Goal: Task Accomplishment & Management: Manage account settings

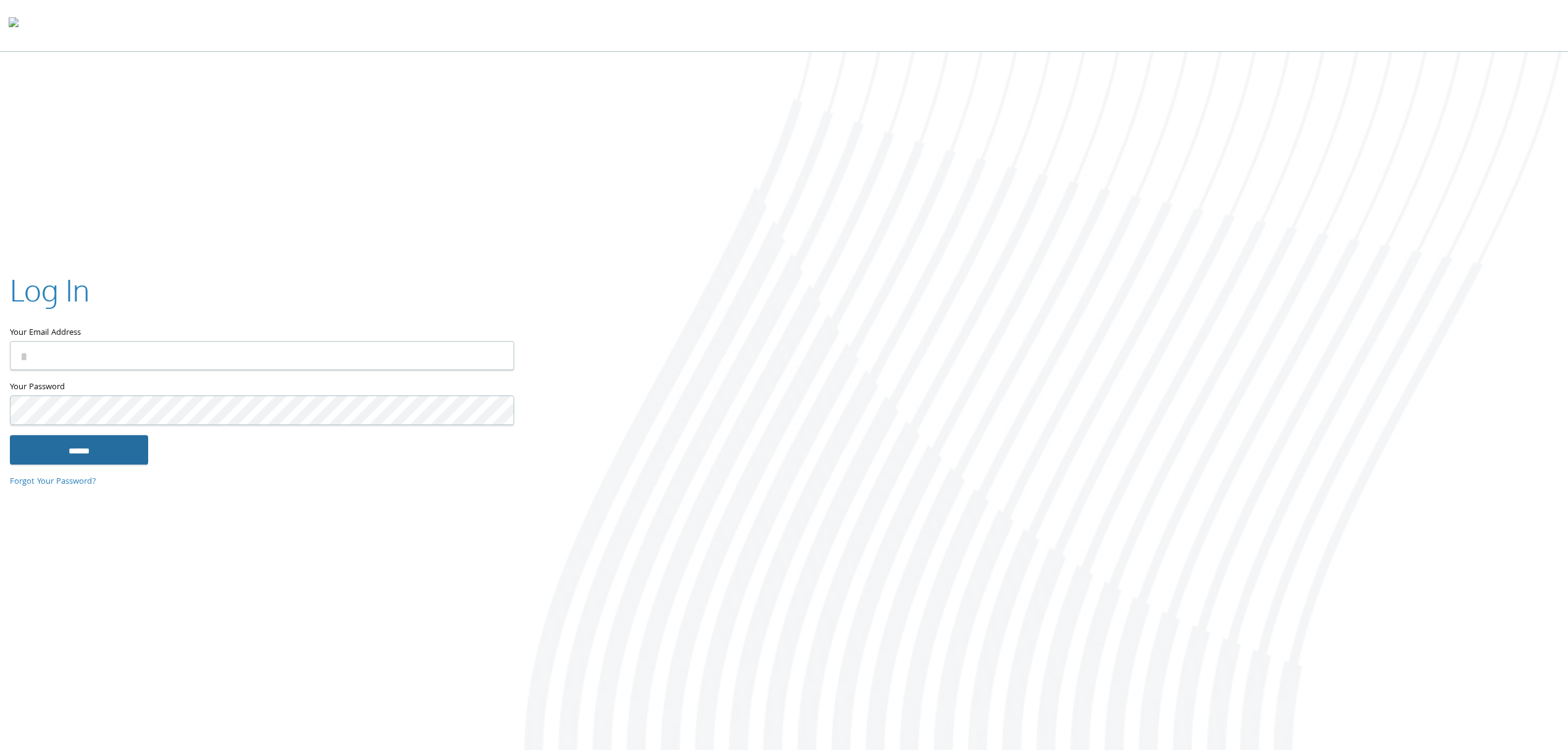
type input "**********"
click at [101, 461] on input "******" at bounding box center [79, 449] width 139 height 29
type input "**********"
click at [117, 451] on input "******" at bounding box center [79, 449] width 139 height 29
